Goal: Task Accomplishment & Management: Manage account settings

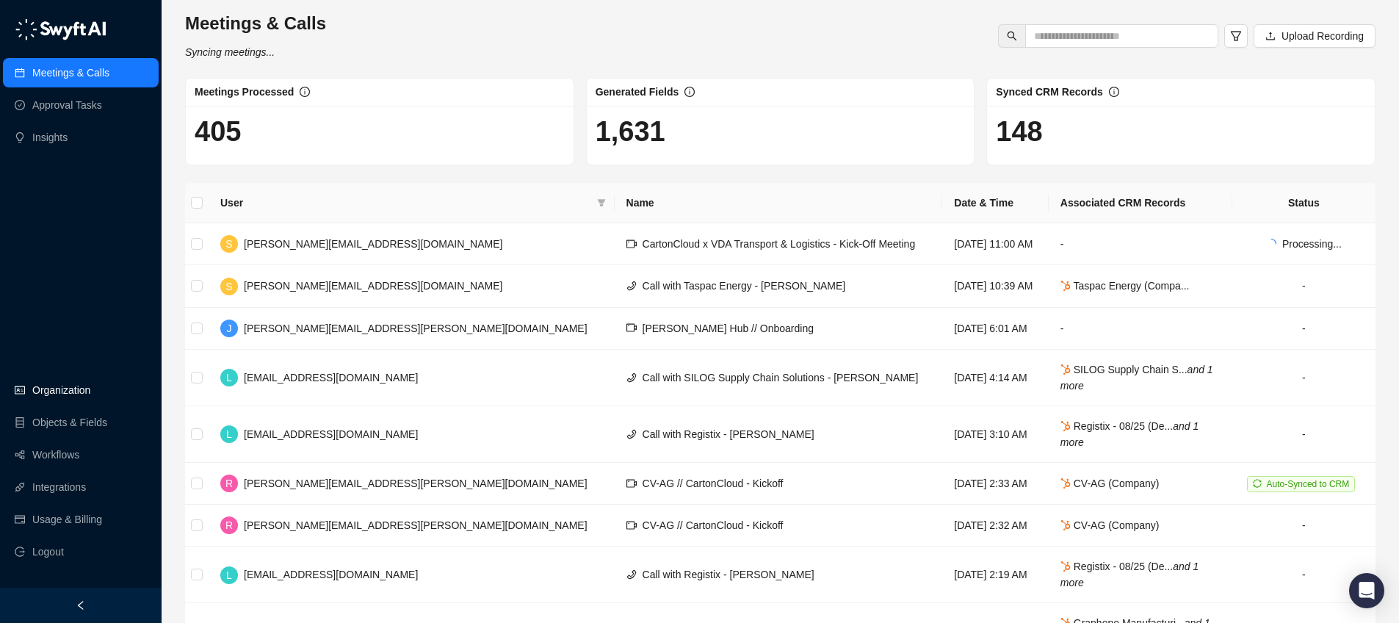
click at [51, 389] on link "Organization" at bounding box center [61, 389] width 58 height 29
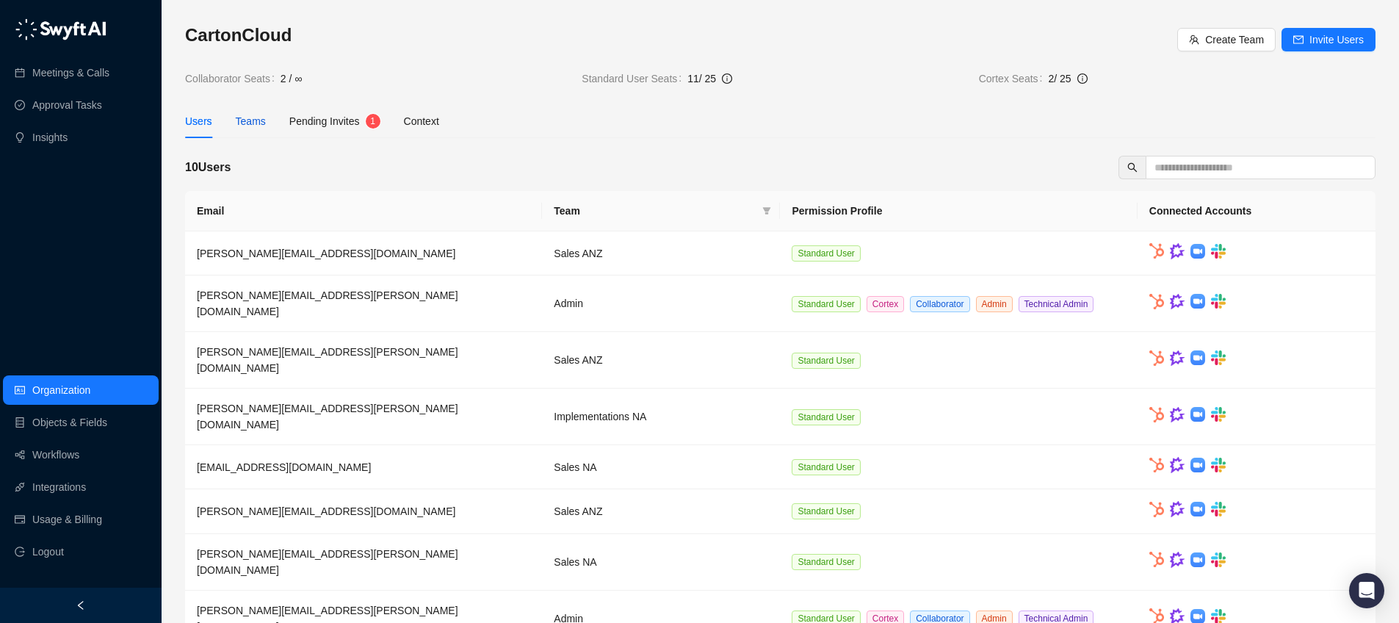
click at [259, 120] on div "Teams" at bounding box center [251, 121] width 30 height 16
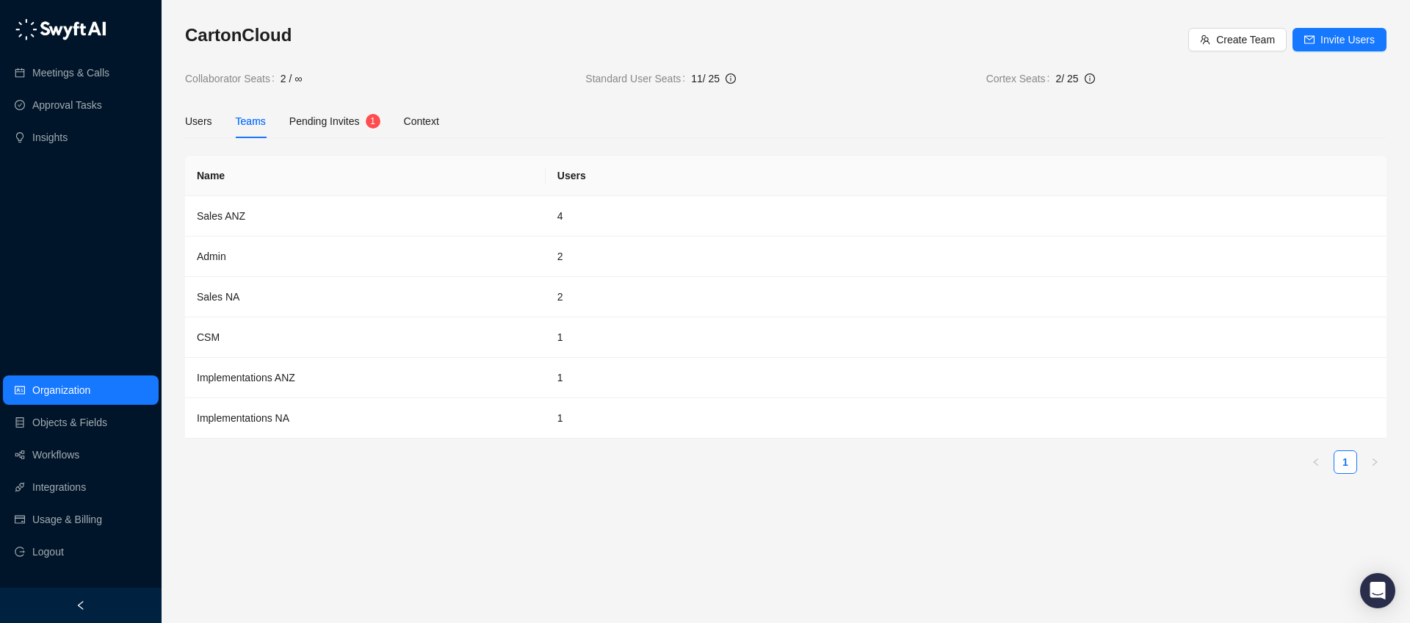
click at [342, 125] on span "Pending Invites" at bounding box center [324, 121] width 71 height 12
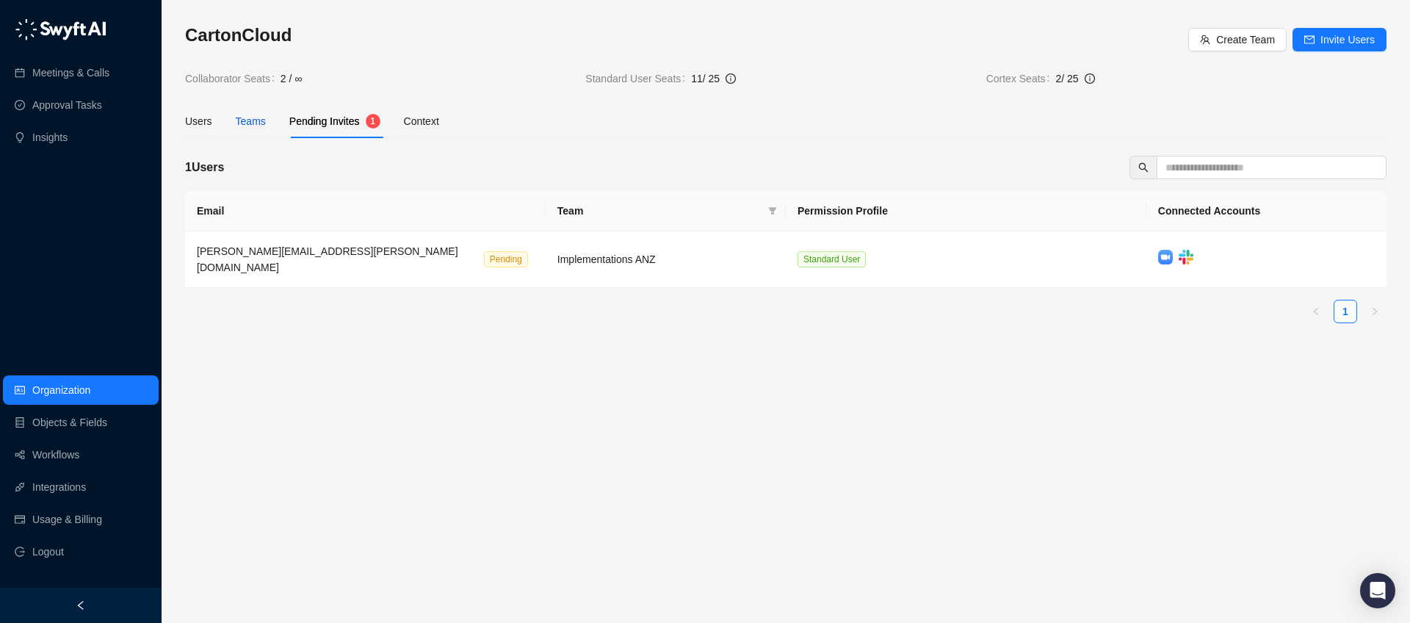
click at [259, 122] on div "Teams" at bounding box center [251, 121] width 30 height 16
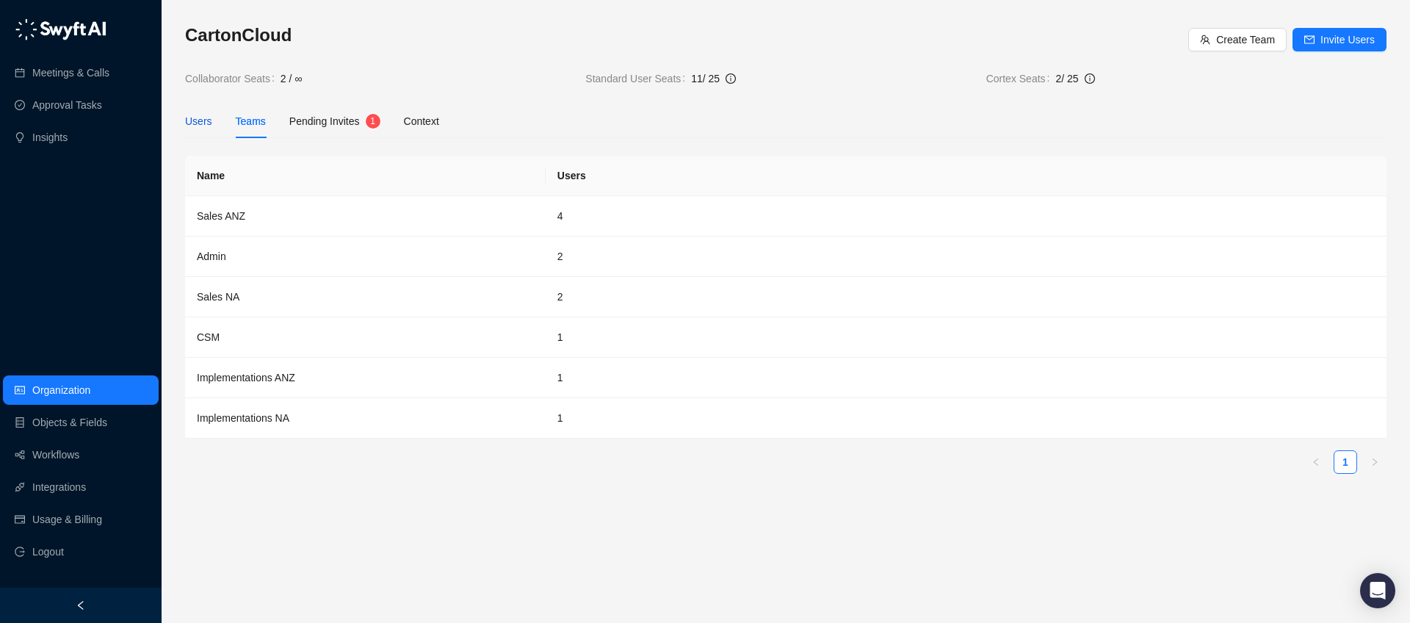
click at [188, 122] on div "Users" at bounding box center [198, 121] width 27 height 16
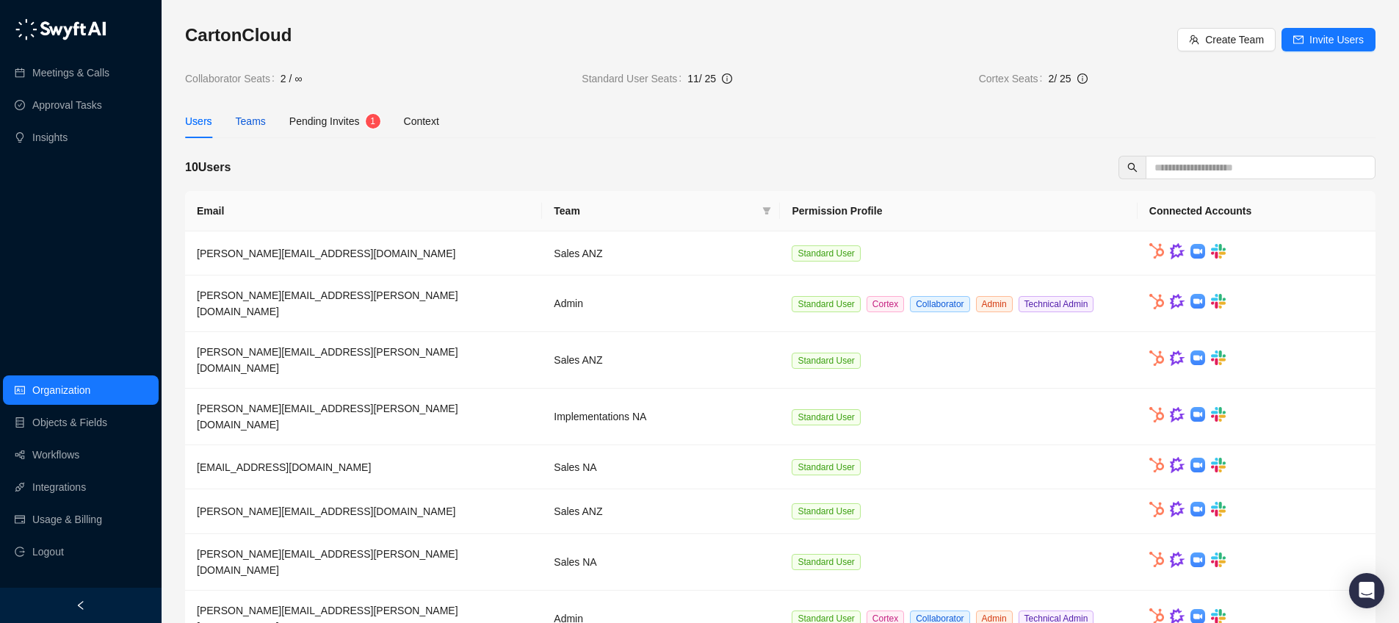
click at [248, 121] on div "Teams" at bounding box center [251, 121] width 30 height 16
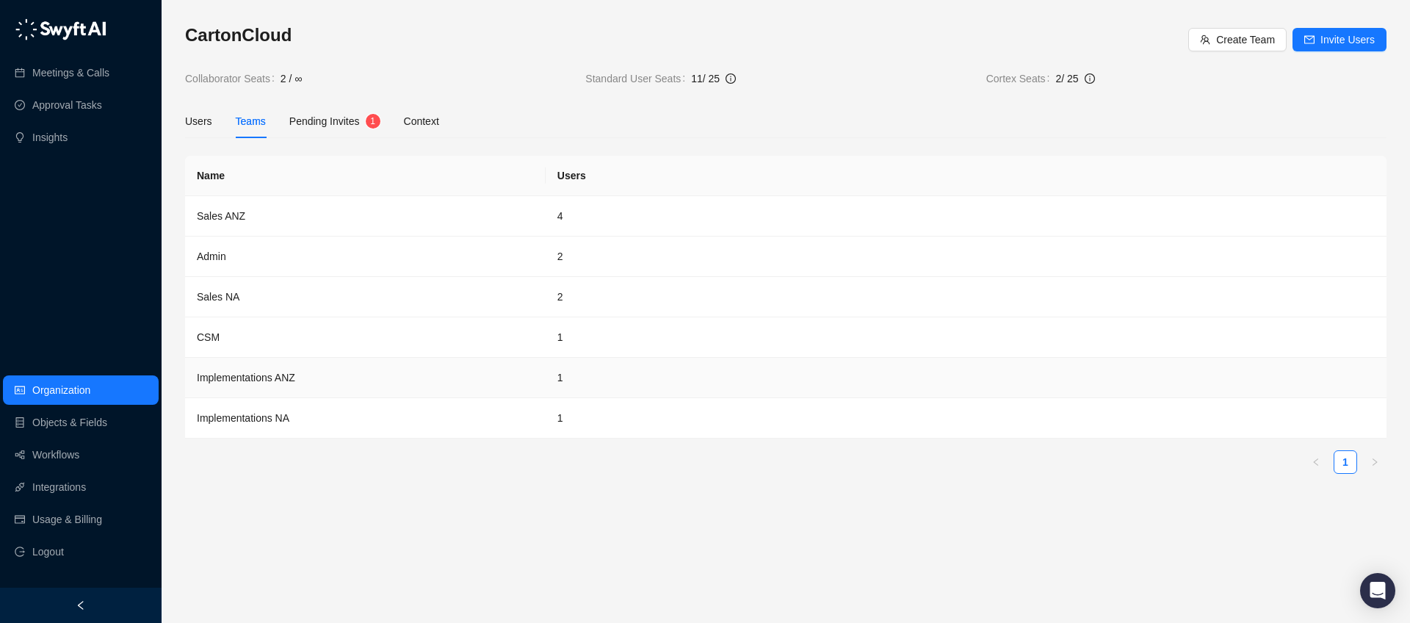
click at [242, 377] on td "Implementations ANZ" at bounding box center [365, 378] width 361 height 40
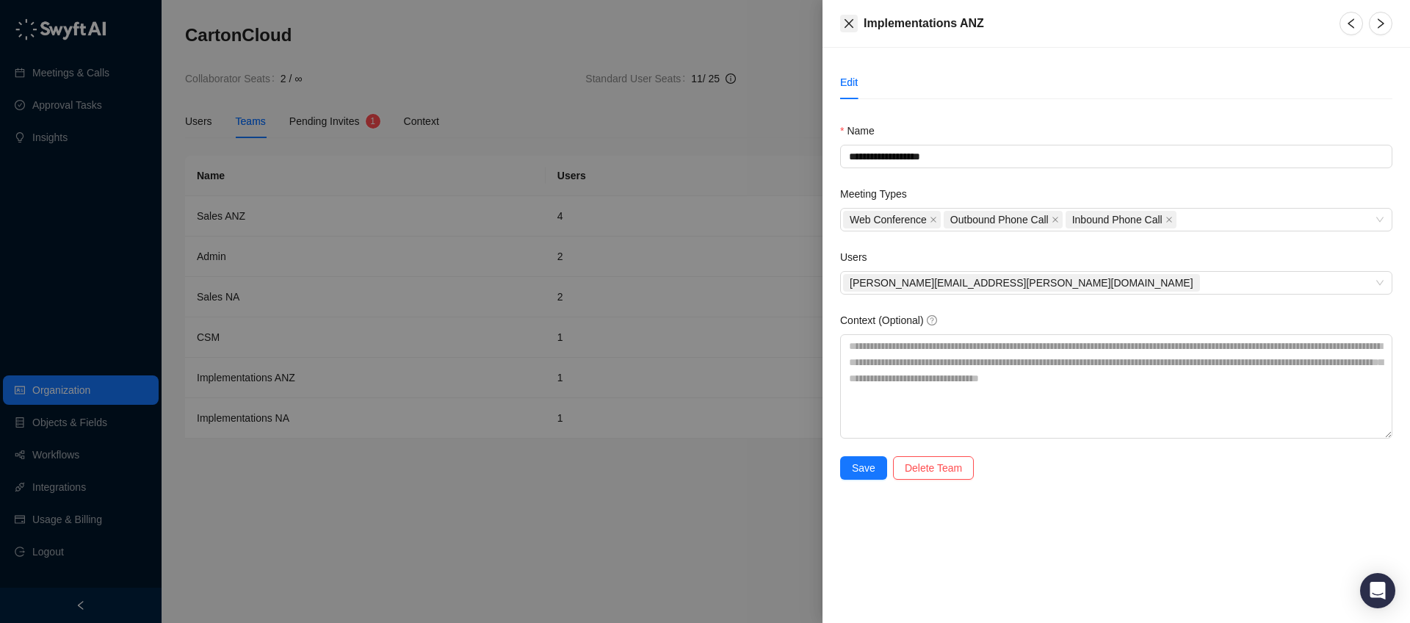
click at [850, 20] on icon "close" at bounding box center [849, 24] width 12 height 12
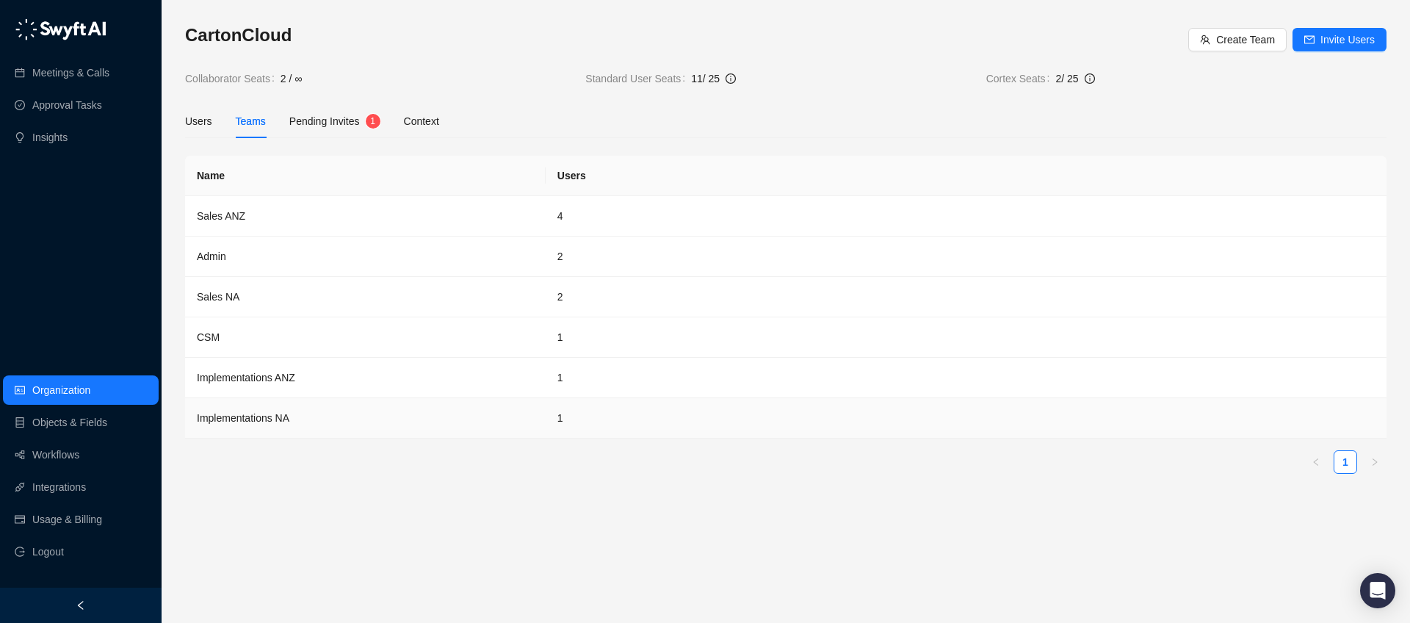
click at [380, 423] on td "Implementations NA" at bounding box center [365, 418] width 361 height 40
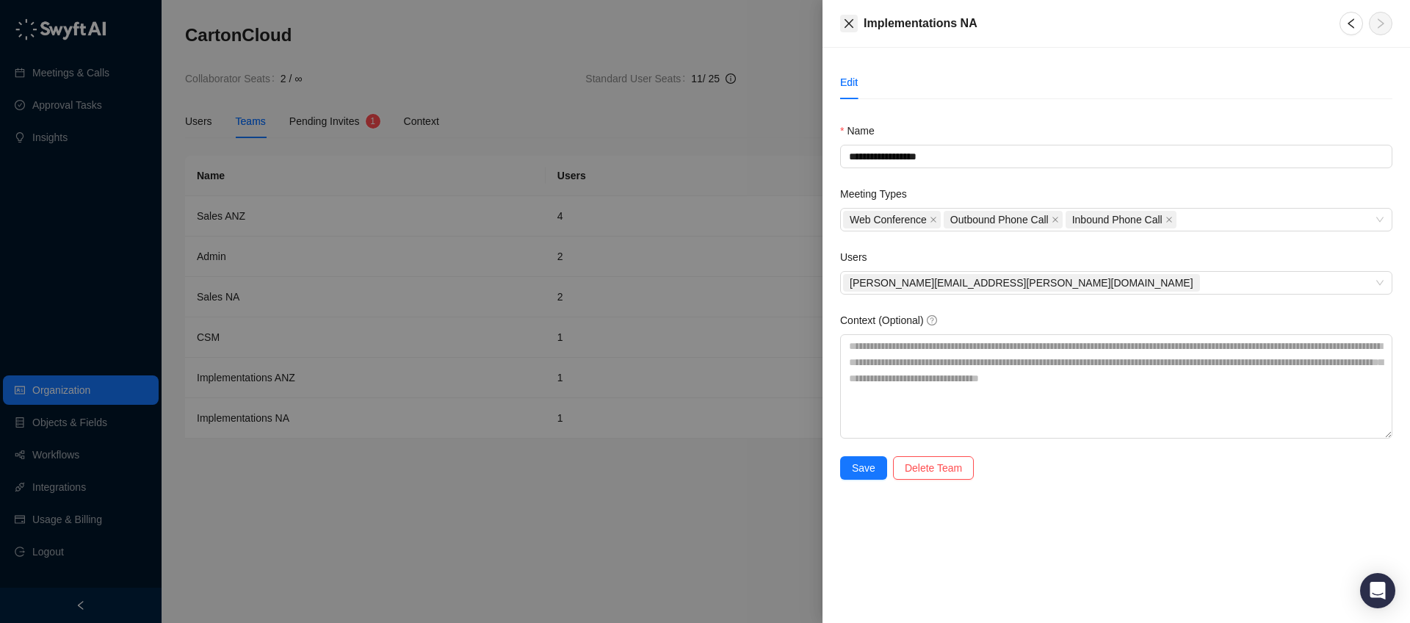
click at [852, 24] on icon "close" at bounding box center [849, 24] width 12 height 12
